Goal: Obtain resource: Download file/media

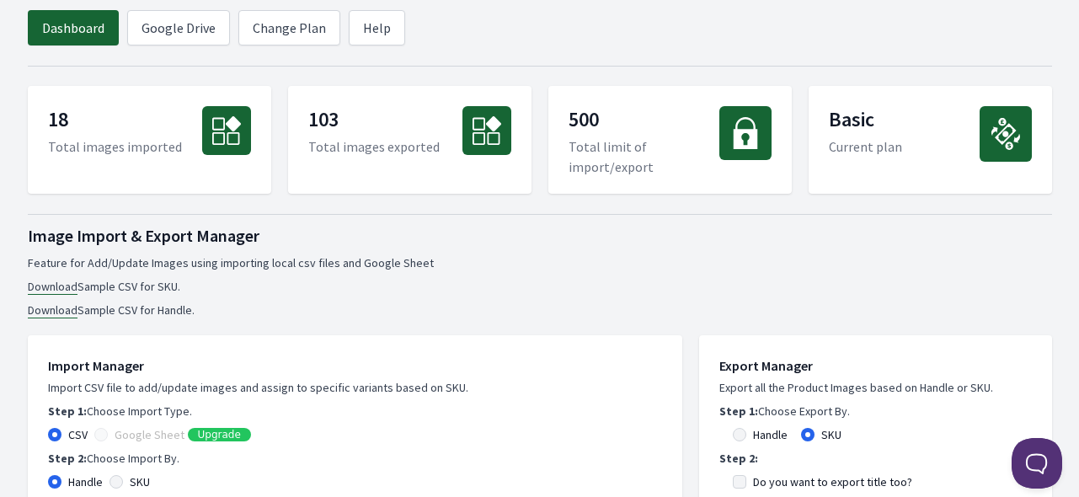
click at [515, 12] on header "Dashboard Google Drive Change Plan Help" at bounding box center [540, 28] width 1024 height 56
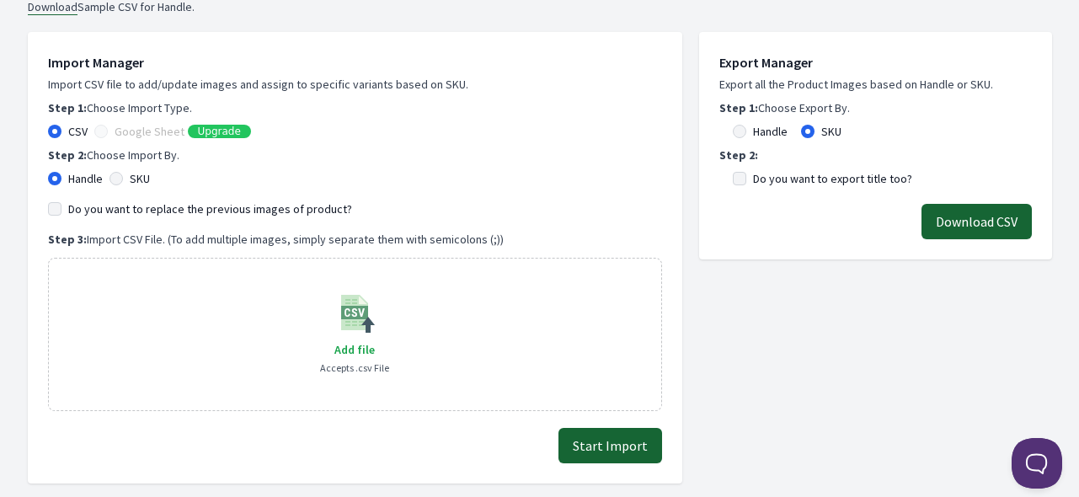
scroll to position [168, 0]
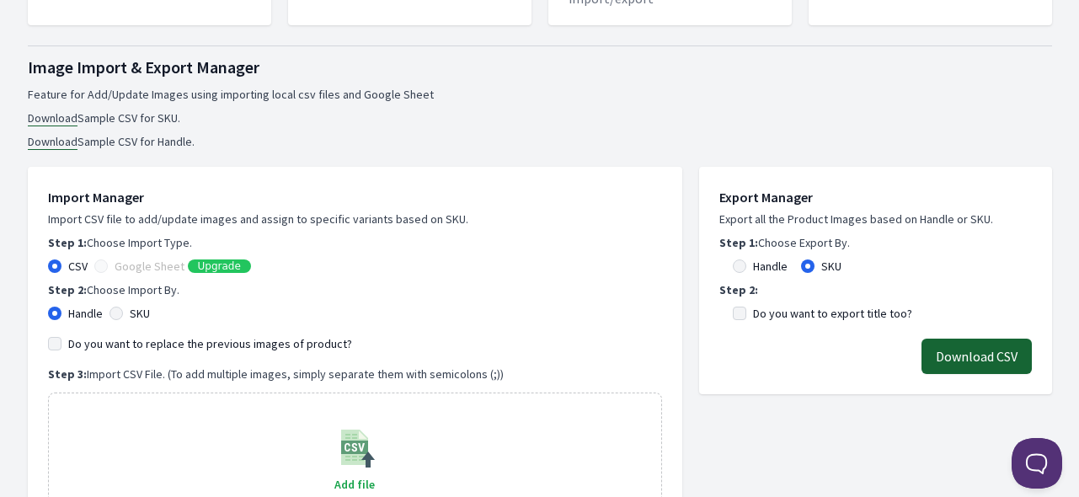
click at [761, 265] on label "Handle" at bounding box center [770, 266] width 35 height 17
click at [746, 265] on input "Handle" at bounding box center [739, 265] width 13 height 13
radio input "true"
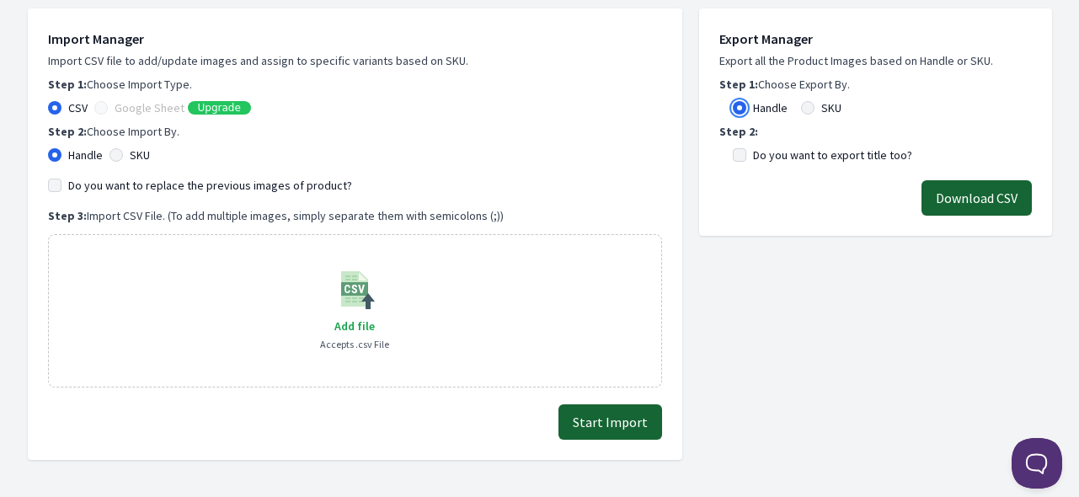
scroll to position [337, 0]
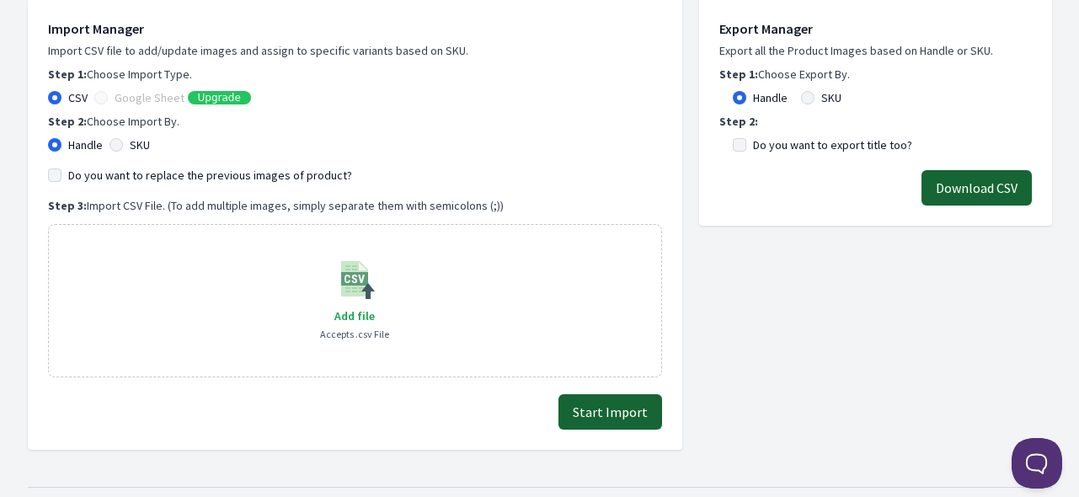
click at [985, 192] on button "Download CSV" at bounding box center [976, 187] width 110 height 35
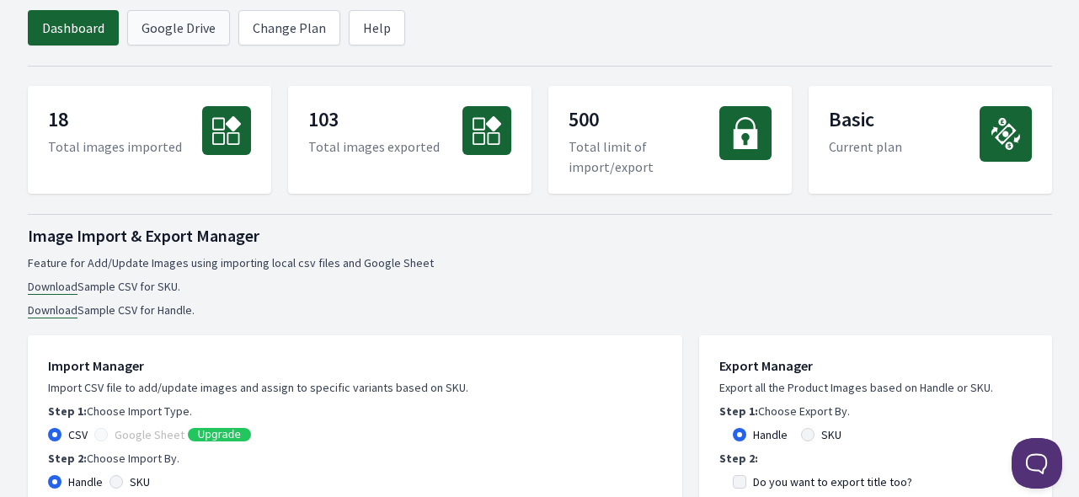
click at [165, 38] on link "Google Drive" at bounding box center [178, 27] width 103 height 35
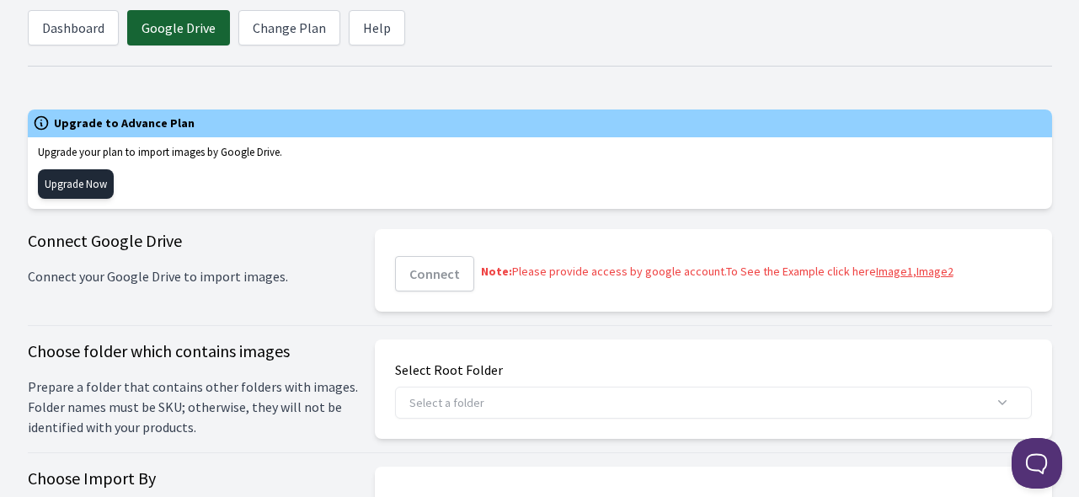
click at [727, 24] on header "Dashboard Google Drive Change Plan Help" at bounding box center [540, 28] width 1024 height 56
